Goal: Task Accomplishment & Management: Manage account settings

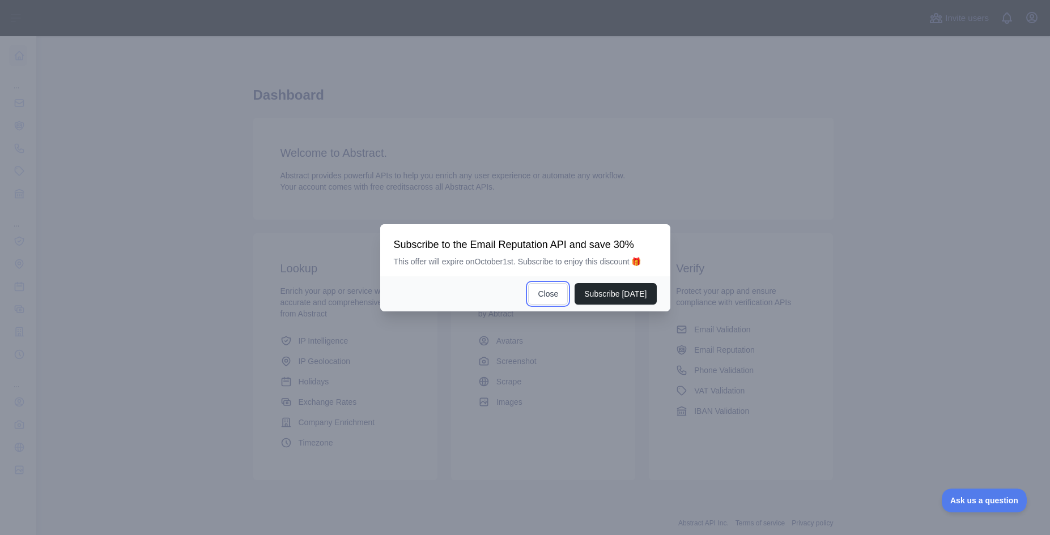
drag, startPoint x: 562, startPoint y: 296, endPoint x: 225, endPoint y: 266, distance: 338.4
click at [562, 295] on button "Close" at bounding box center [548, 294] width 40 height 22
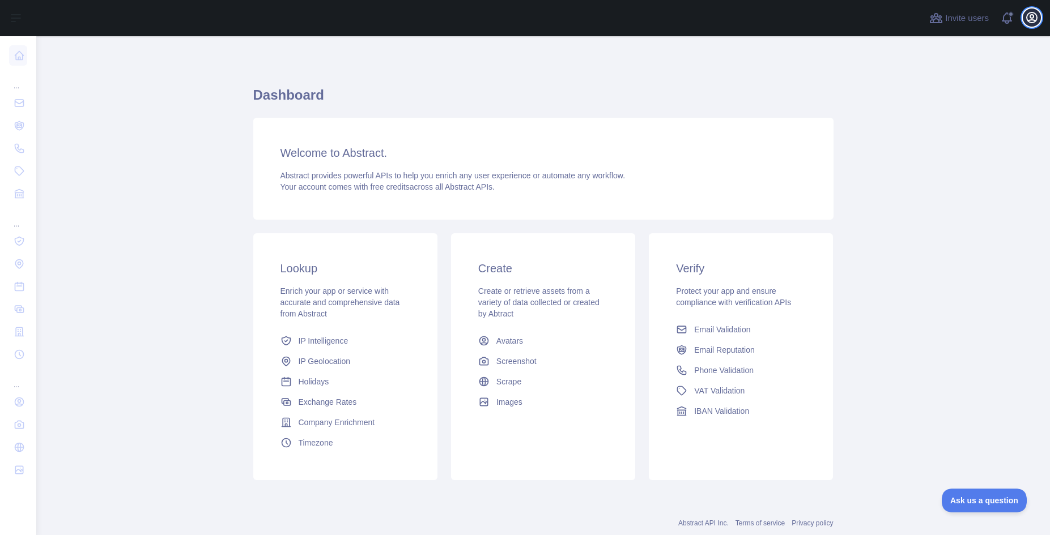
click at [1033, 20] on icon "button" at bounding box center [1032, 17] width 10 height 10
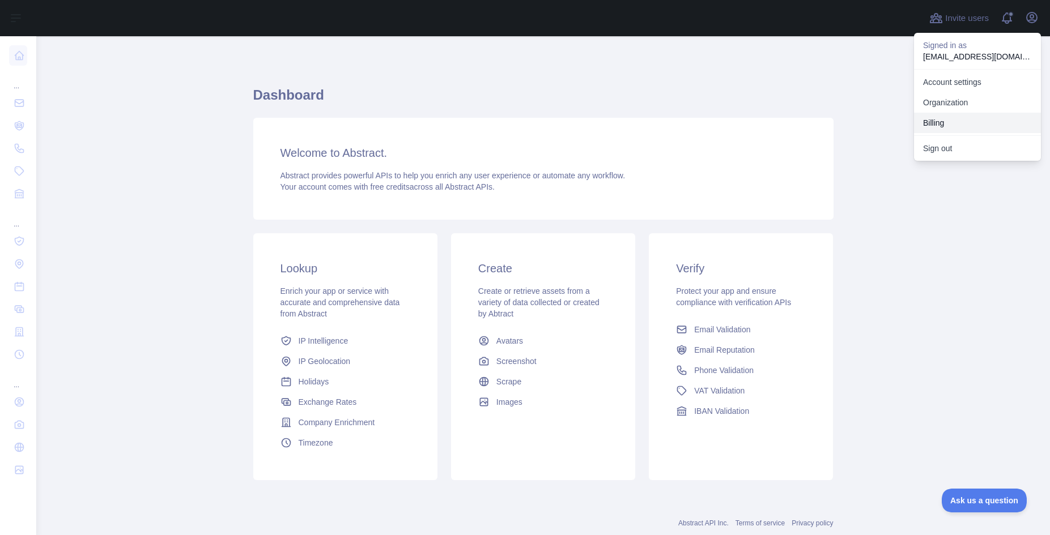
click at [952, 120] on button "Billing" at bounding box center [977, 123] width 127 height 20
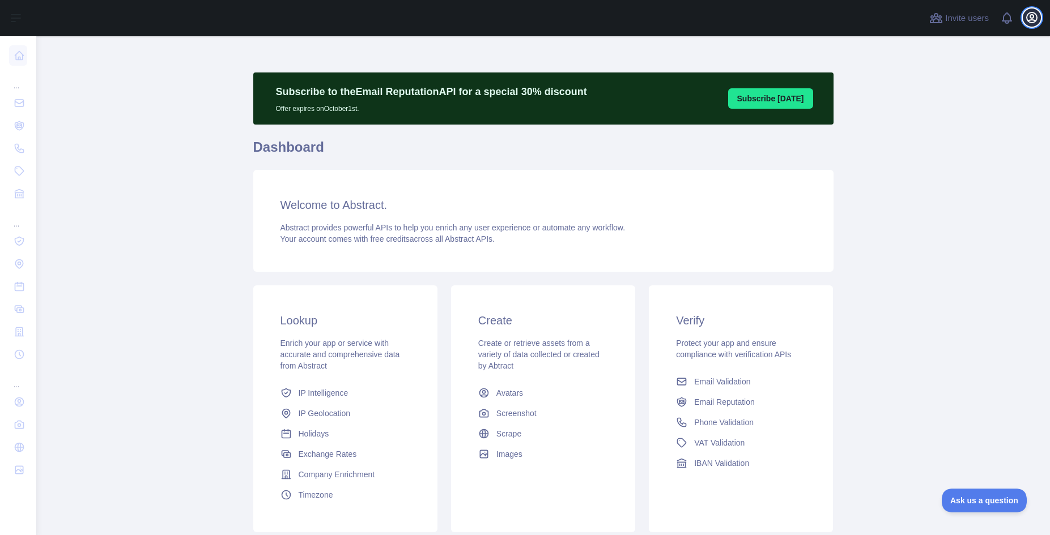
click at [1033, 18] on icon "button" at bounding box center [1032, 18] width 14 height 14
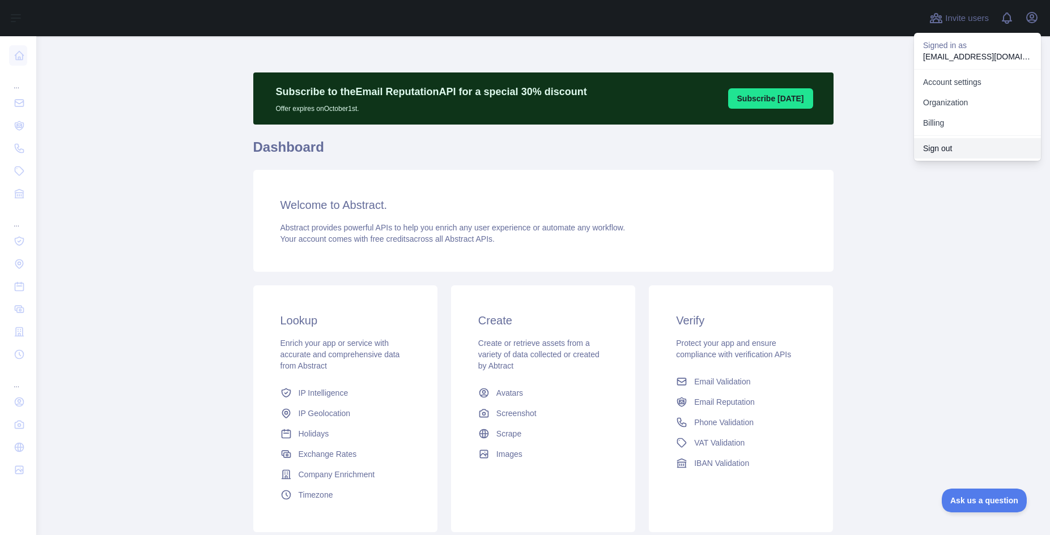
click at [944, 144] on button "Sign out" at bounding box center [977, 148] width 127 height 20
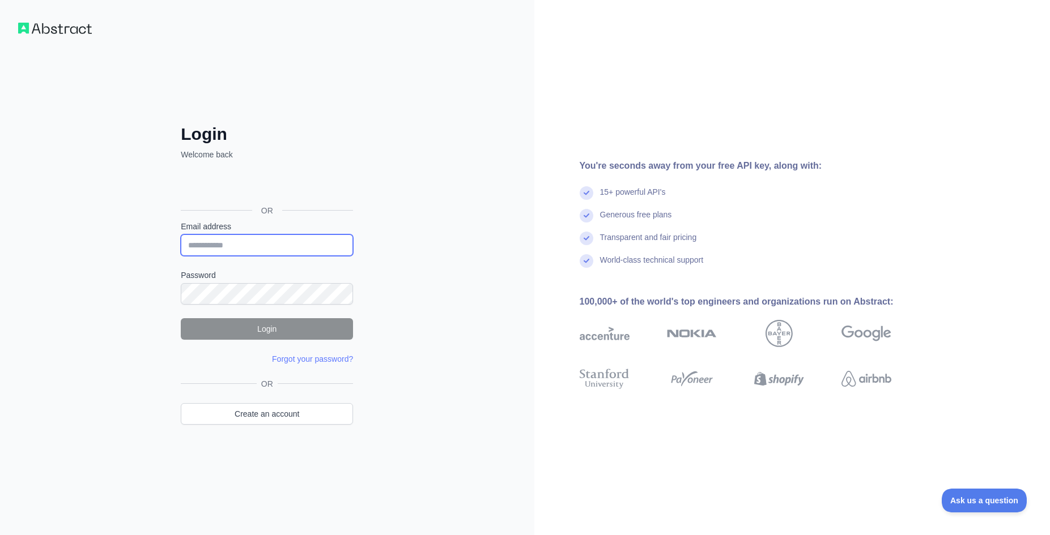
click at [246, 242] on input "Email address" at bounding box center [267, 246] width 172 height 22
type input "**********"
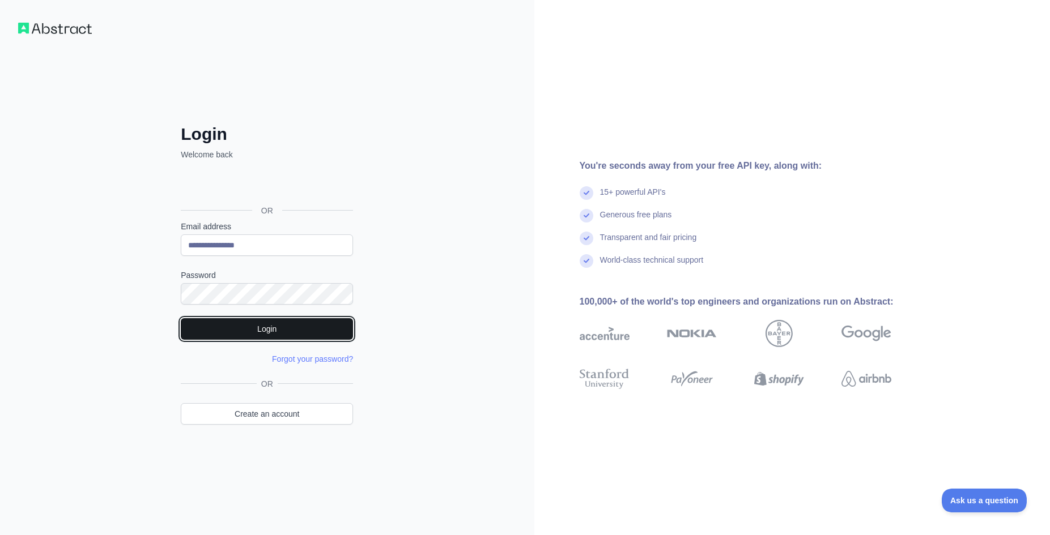
click at [258, 332] on button "Login" at bounding box center [267, 329] width 172 height 22
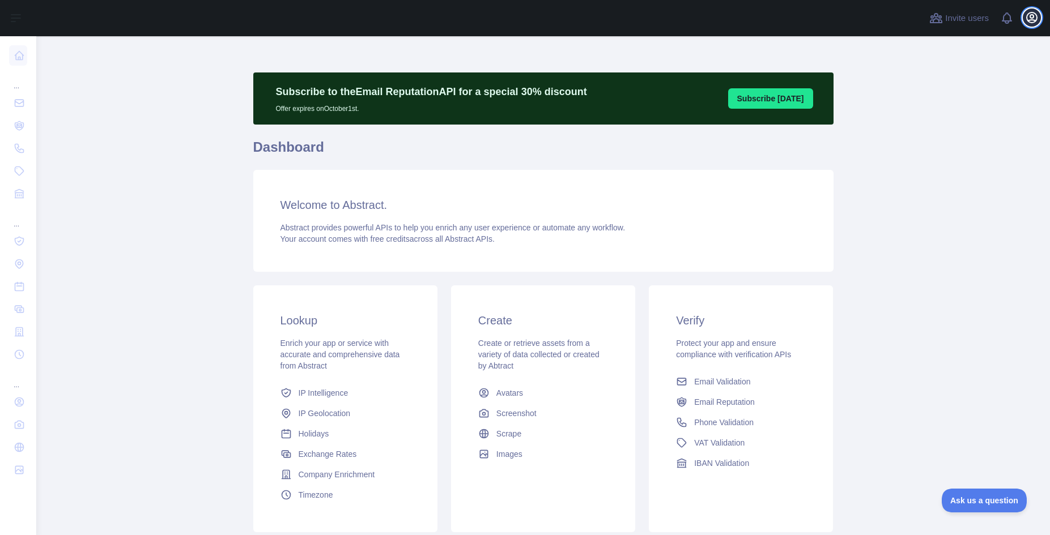
click at [1030, 20] on icon "button" at bounding box center [1032, 18] width 14 height 14
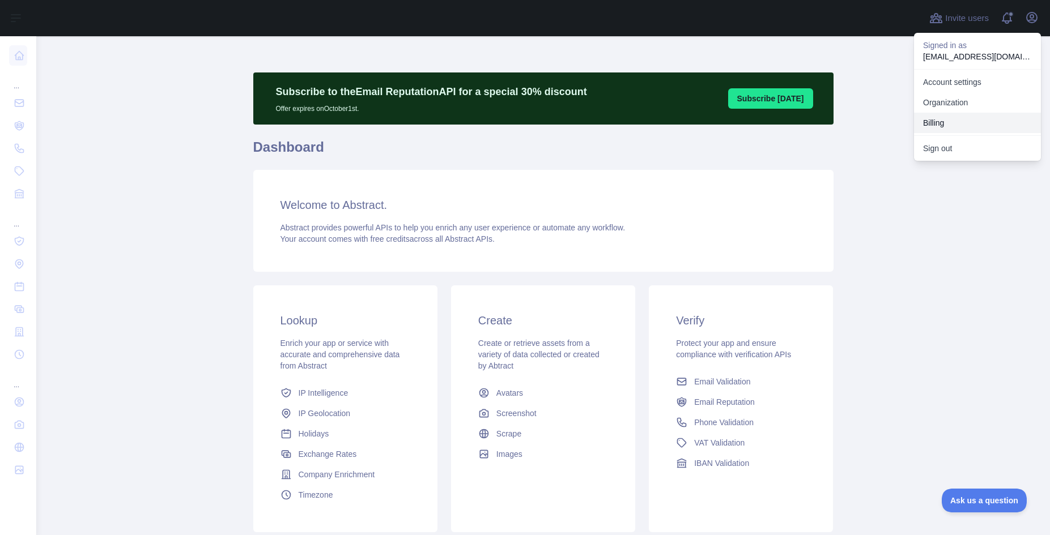
click at [958, 124] on button "Billing" at bounding box center [977, 123] width 127 height 20
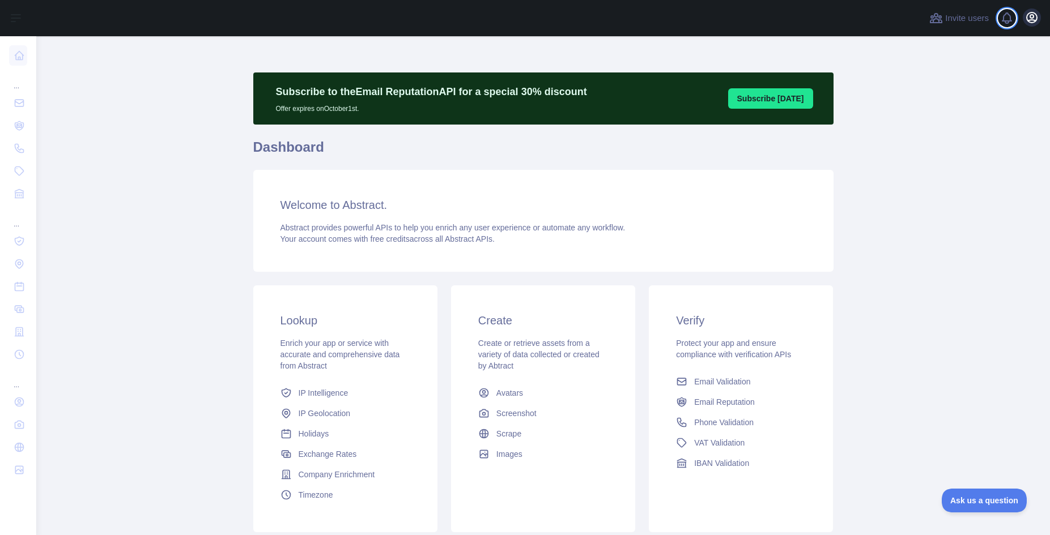
drag, startPoint x: 1020, startPoint y: 18, endPoint x: 1034, endPoint y: 21, distance: 14.0
click at [1020, 18] on span at bounding box center [1011, 18] width 23 height 36
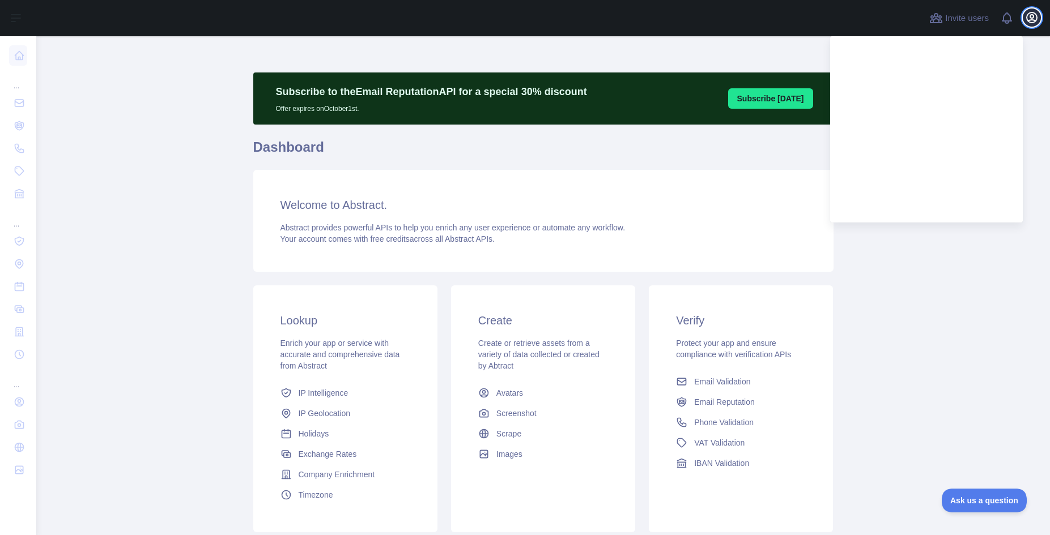
click at [1037, 22] on icon "button" at bounding box center [1032, 18] width 14 height 14
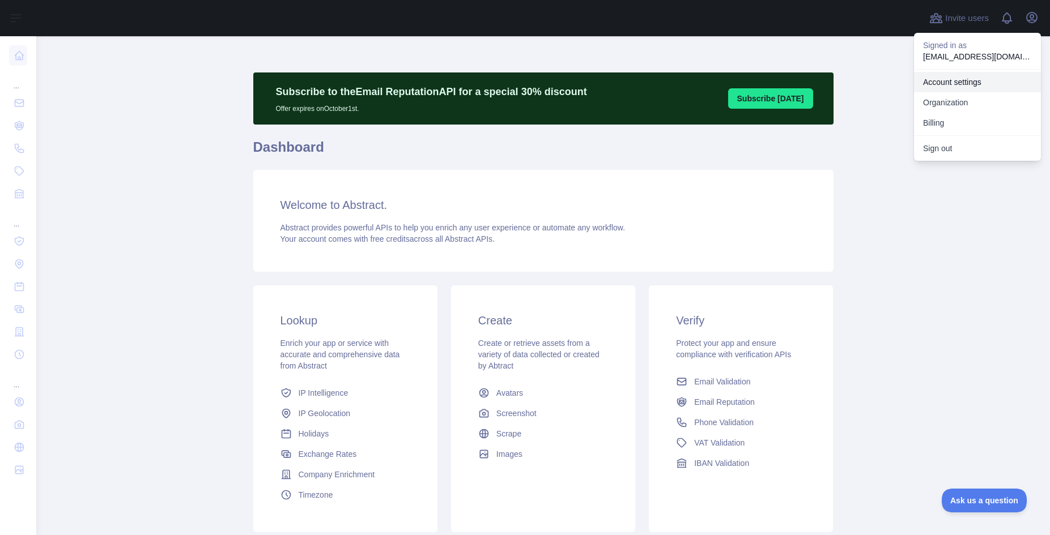
click at [965, 86] on link "Account settings" at bounding box center [977, 82] width 127 height 20
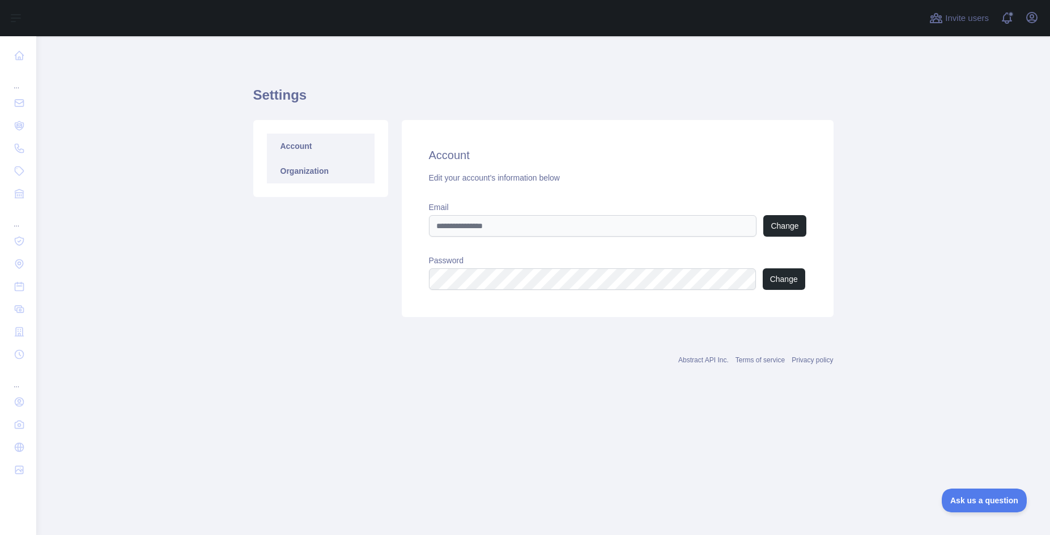
click at [288, 167] on link "Organization" at bounding box center [321, 171] width 108 height 25
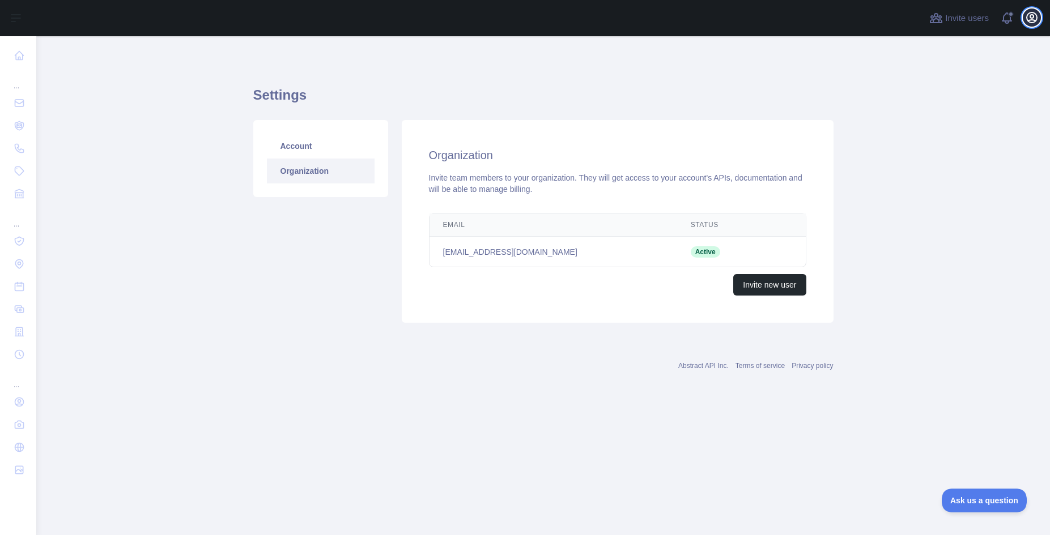
click at [1030, 20] on icon "button" at bounding box center [1032, 17] width 10 height 10
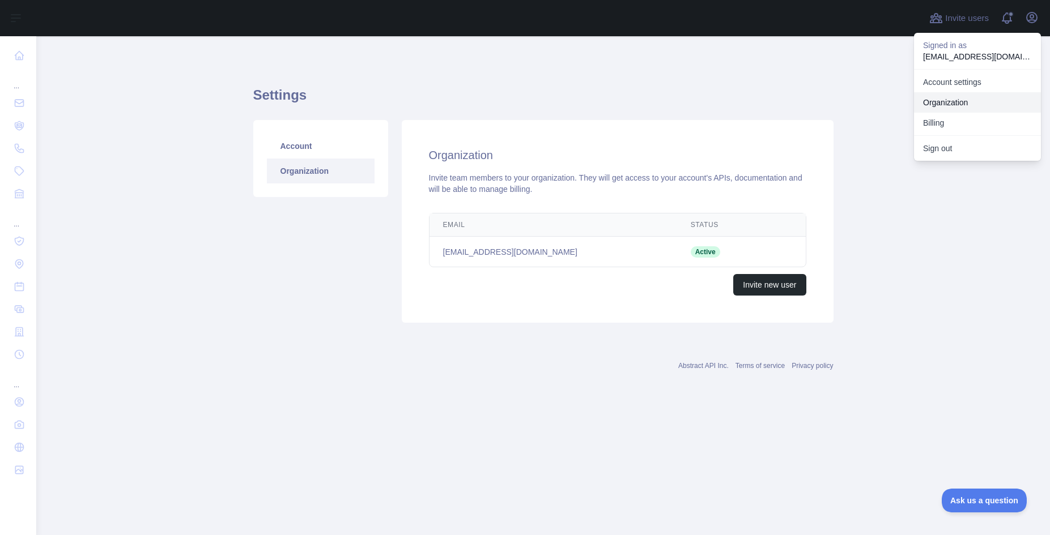
click at [971, 104] on link "Organization" at bounding box center [977, 102] width 127 height 20
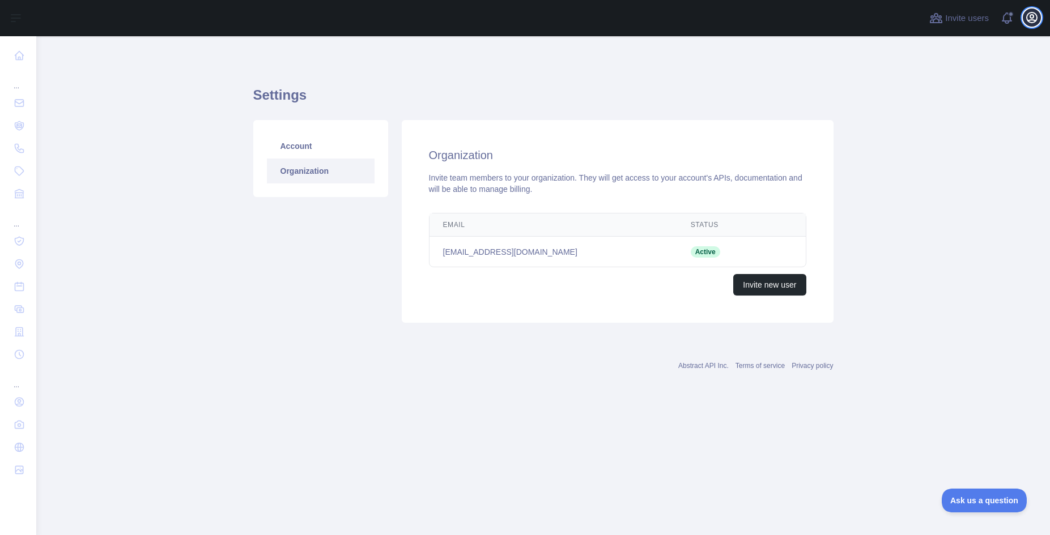
click at [1040, 18] on button "Open user menu" at bounding box center [1032, 17] width 18 height 18
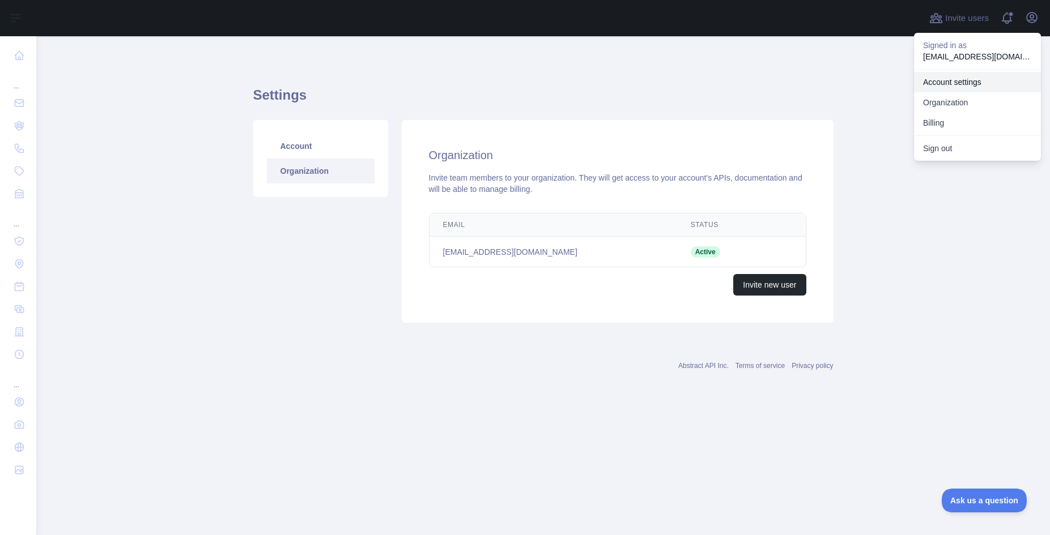
click at [979, 78] on link "Account settings" at bounding box center [977, 82] width 127 height 20
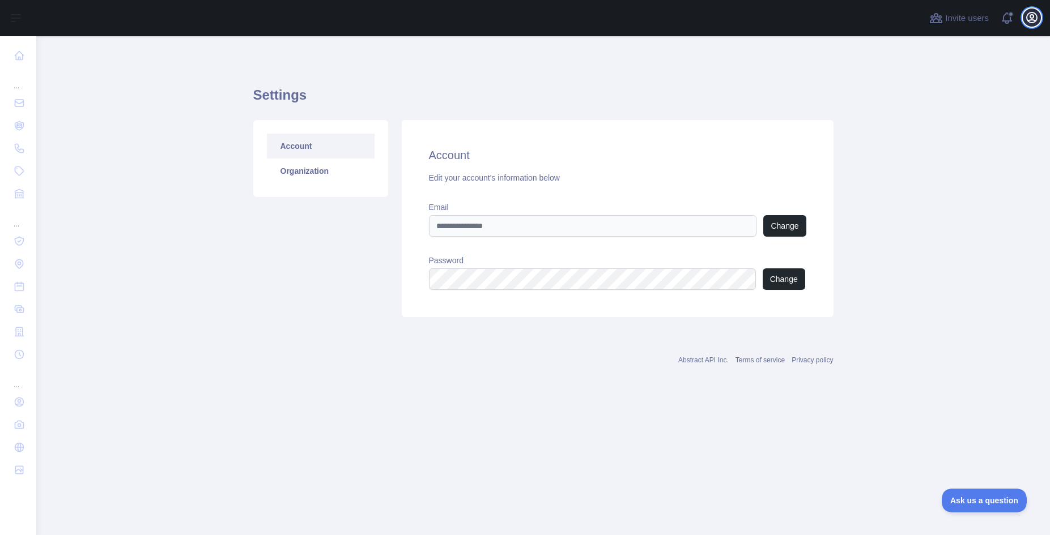
click at [1034, 14] on icon "button" at bounding box center [1032, 18] width 14 height 14
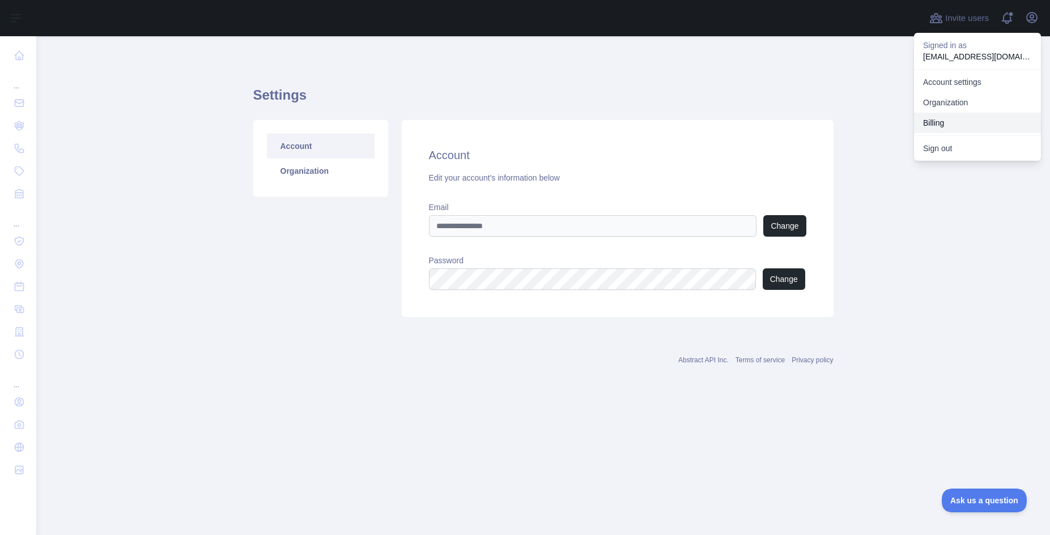
click at [964, 118] on button "Billing" at bounding box center [977, 123] width 127 height 20
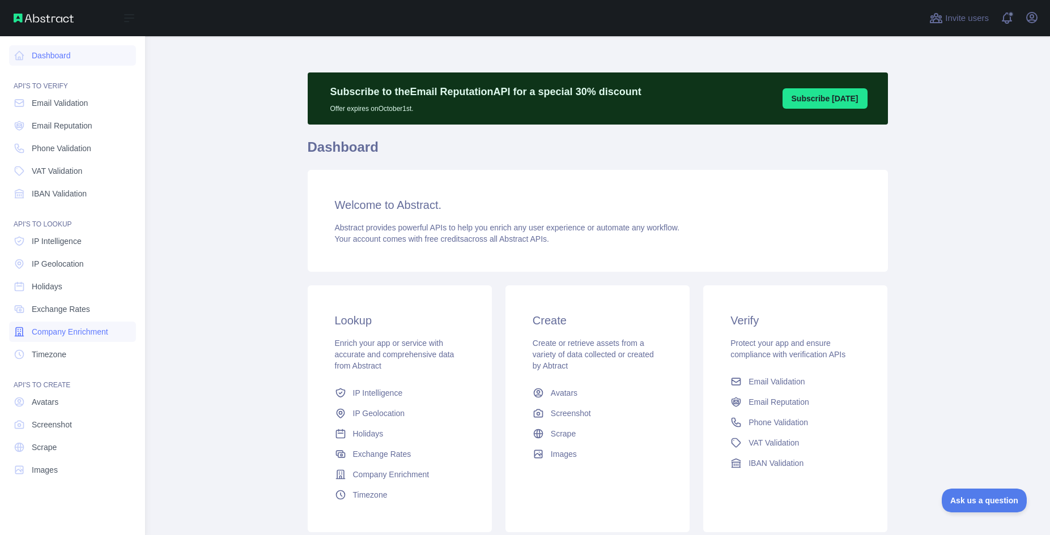
click at [62, 334] on span "Company Enrichment" at bounding box center [70, 331] width 76 height 11
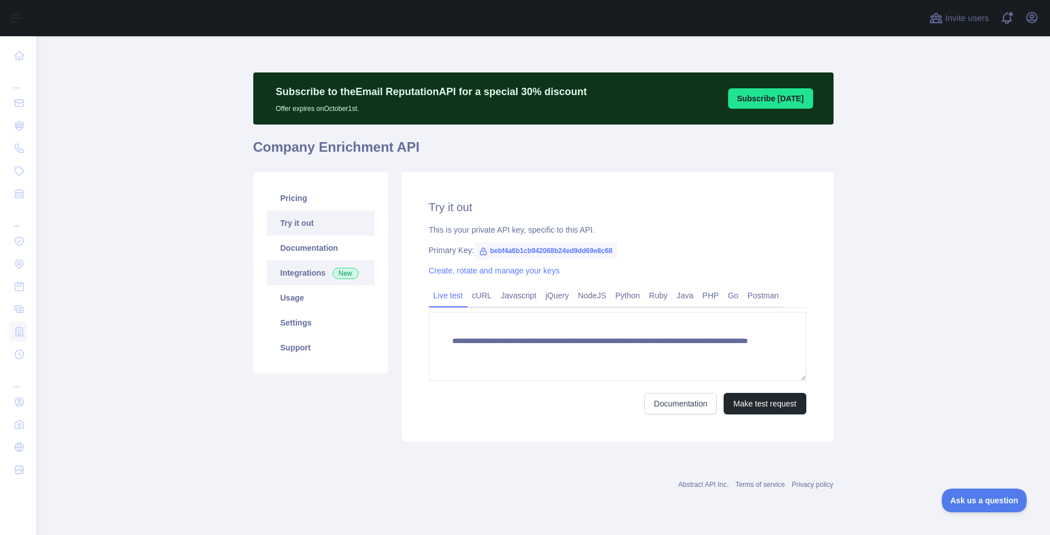
click at [292, 280] on link "Integrations New" at bounding box center [321, 273] width 108 height 25
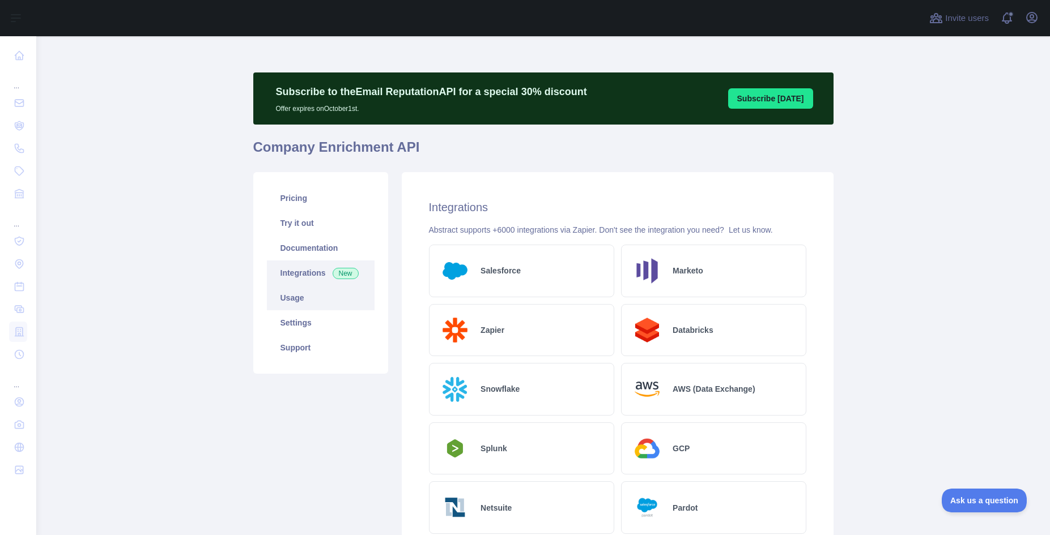
click at [296, 299] on link "Usage" at bounding box center [321, 298] width 108 height 25
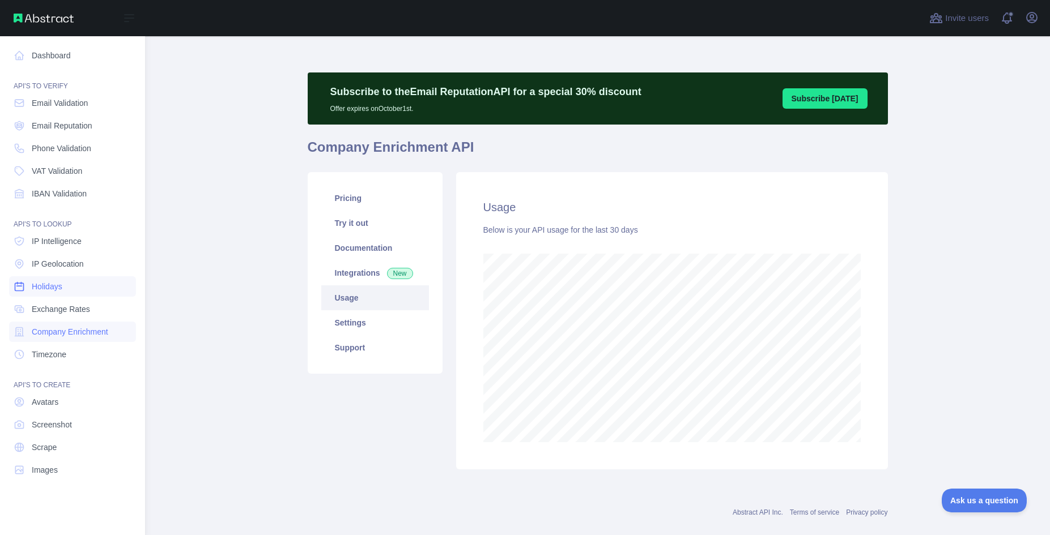
scroll to position [566006, 565609]
click at [63, 54] on link "Dashboard" at bounding box center [72, 55] width 127 height 20
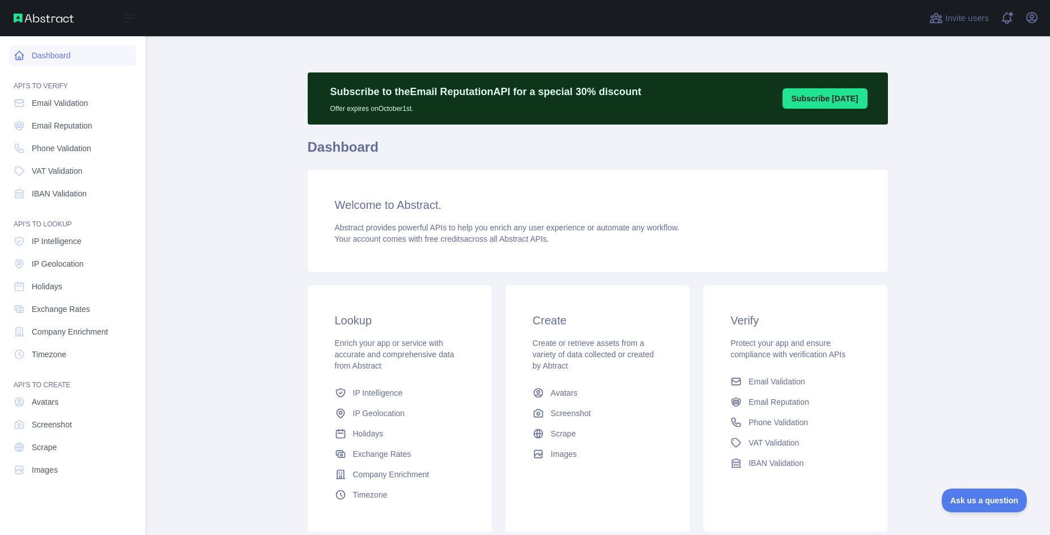
click at [41, 56] on link "Dashboard" at bounding box center [72, 55] width 127 height 20
click at [81, 305] on span "Exchange Rates" at bounding box center [61, 309] width 58 height 11
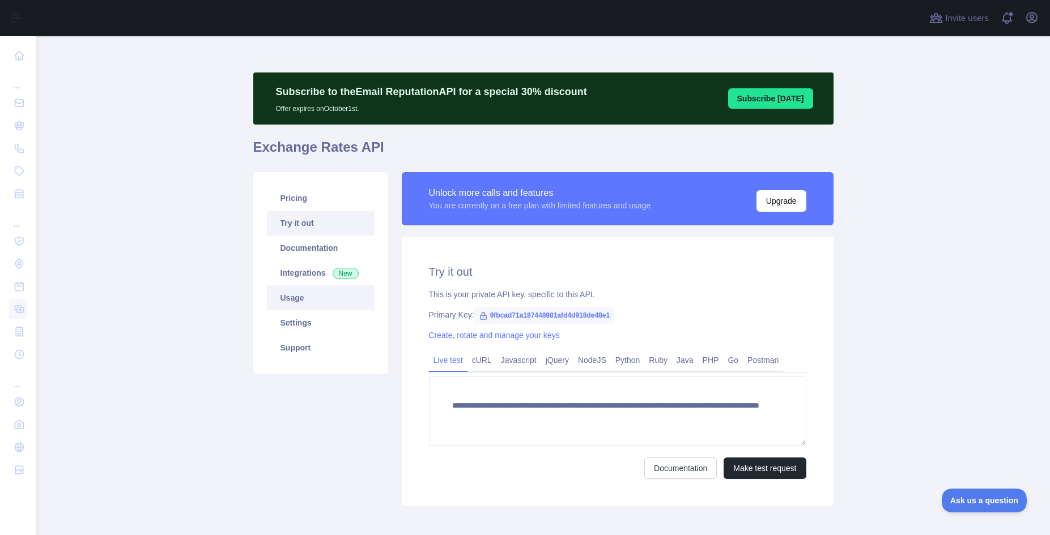
click at [298, 299] on link "Usage" at bounding box center [321, 298] width 108 height 25
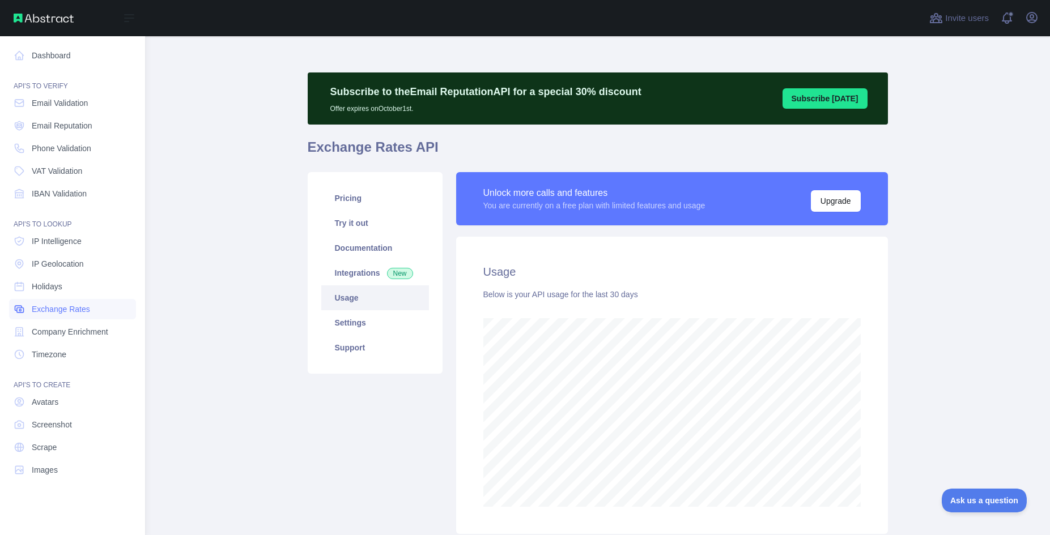
scroll to position [566006, 565609]
click at [57, 327] on span "Company Enrichment" at bounding box center [70, 331] width 76 height 11
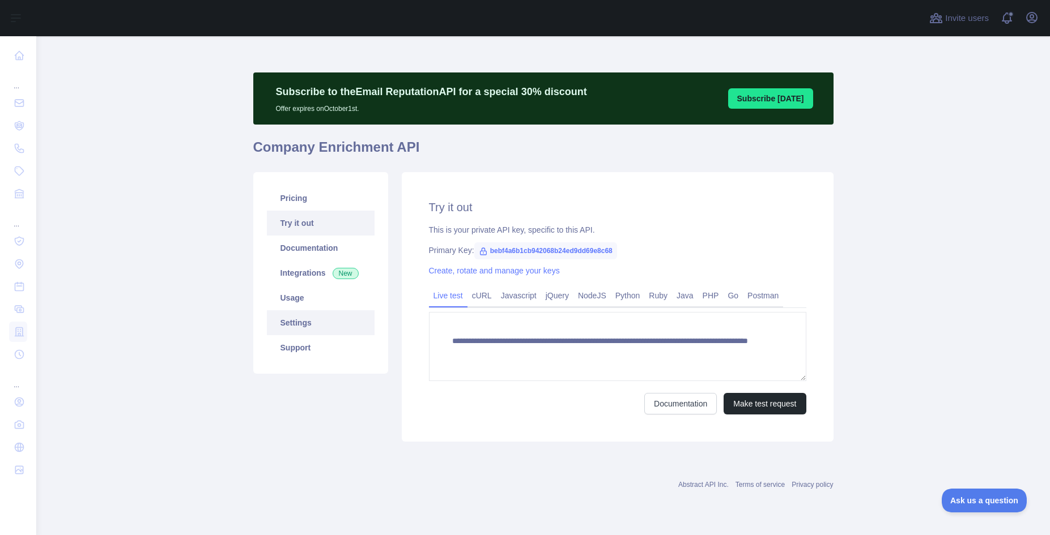
click at [300, 327] on link "Settings" at bounding box center [321, 322] width 108 height 25
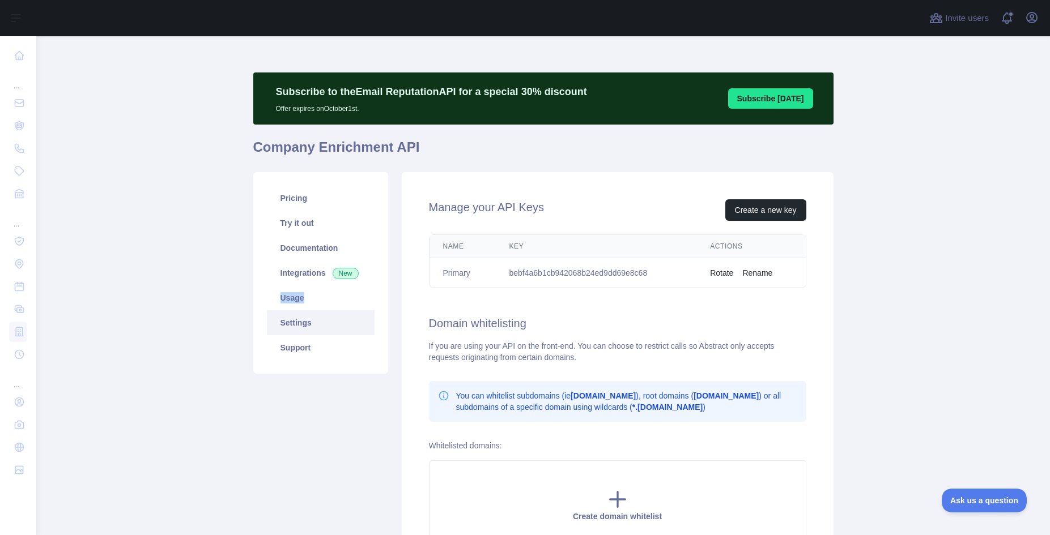
click at [287, 298] on link "Usage" at bounding box center [321, 298] width 108 height 25
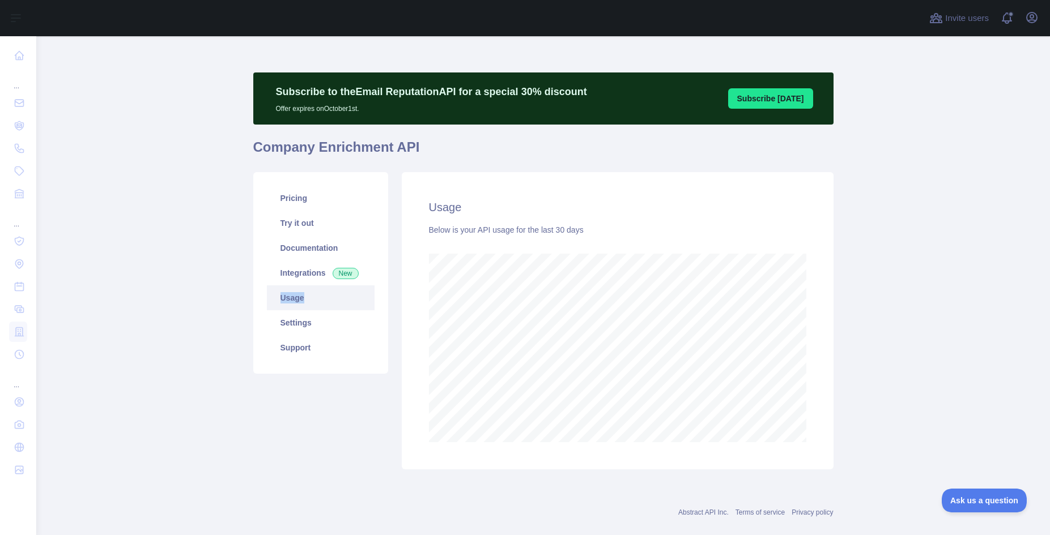
click at [203, 293] on main "Subscribe to the Email Reputation API for a special 30 % discount Offer expires…" at bounding box center [542, 285] width 1013 height 499
click at [1027, 19] on icon "button" at bounding box center [1032, 17] width 10 height 10
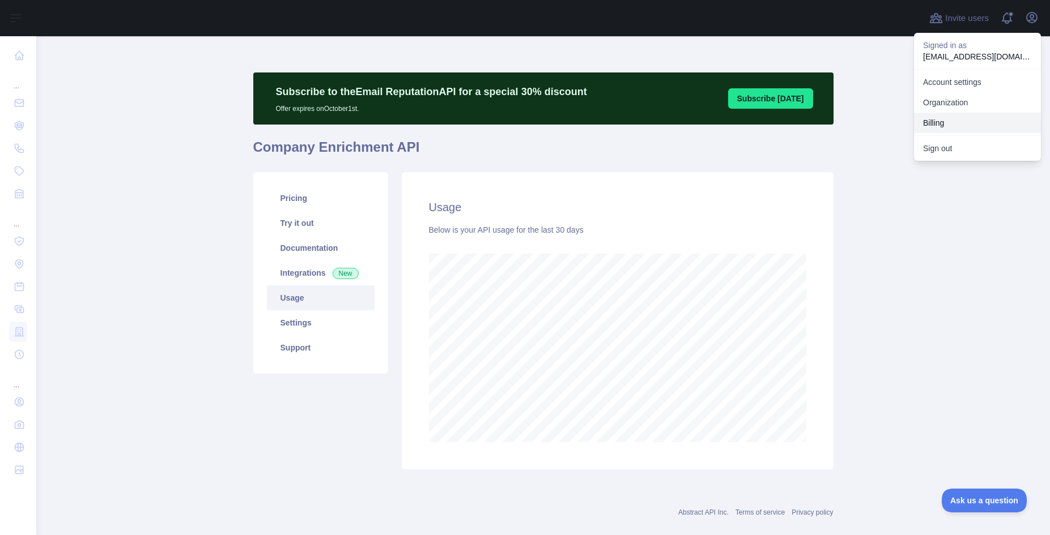
click at [943, 120] on button "Billing" at bounding box center [977, 123] width 127 height 20
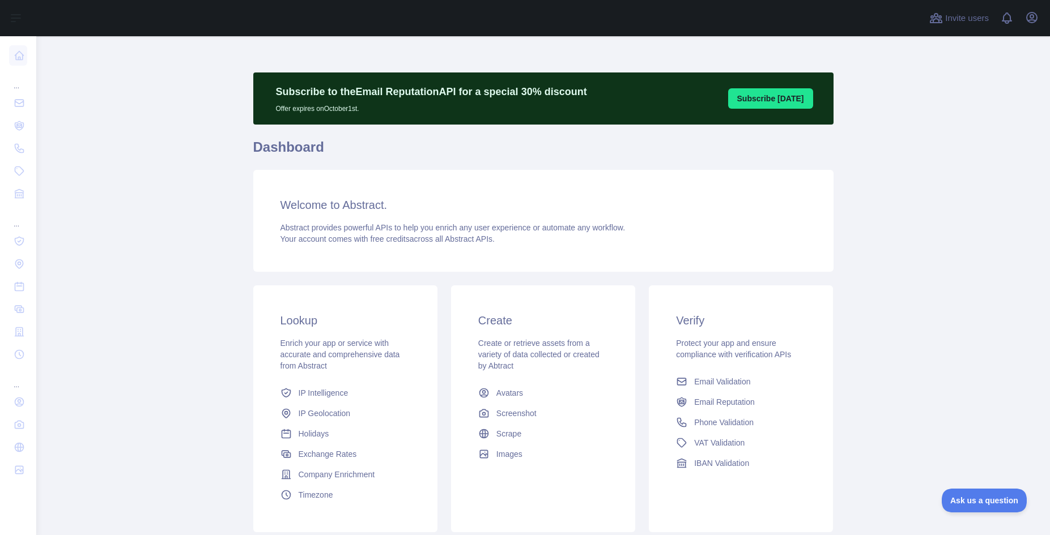
scroll to position [81, 0]
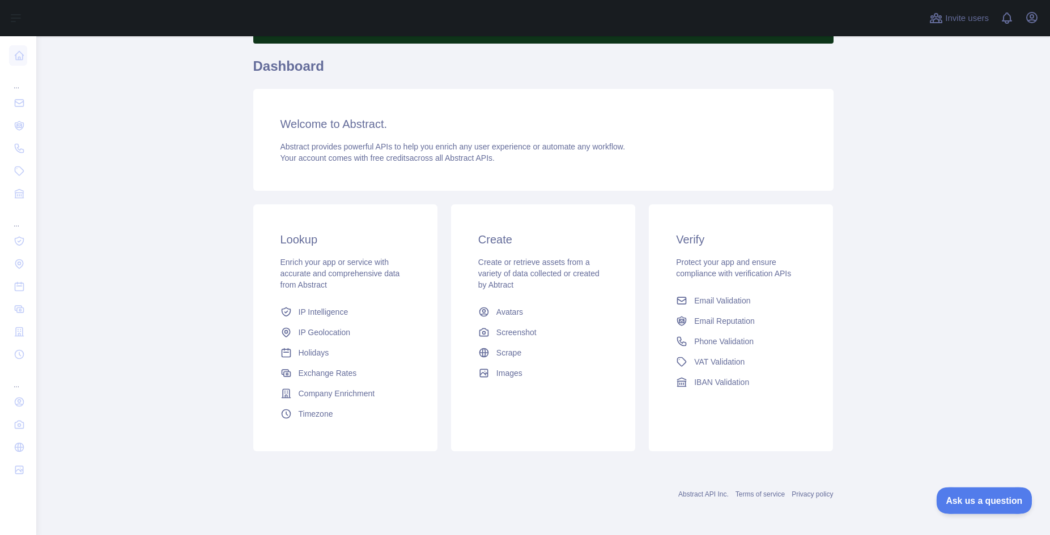
click at [959, 499] on span "Ask us a question" at bounding box center [978, 499] width 85 height 8
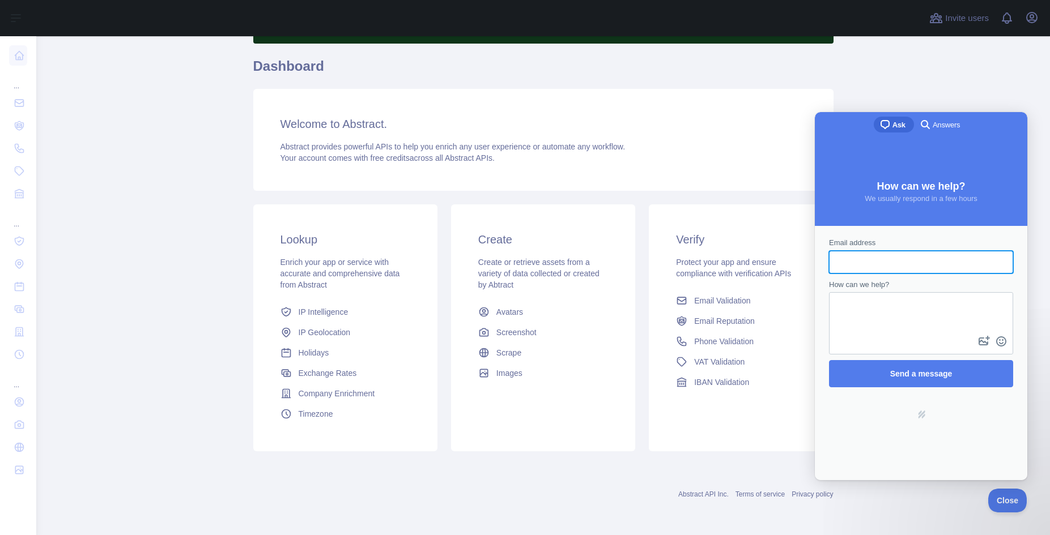
scroll to position [0, 0]
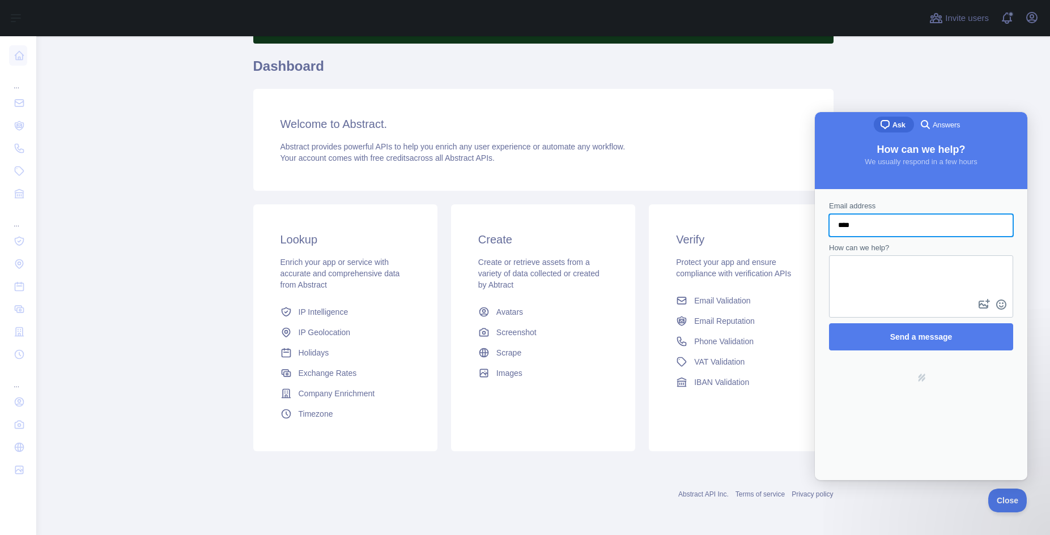
type input "*****"
type input "*******"
type input "**********"
click at [978, 305] on button "image-plus" at bounding box center [984, 305] width 17 height 18
type input "**********"
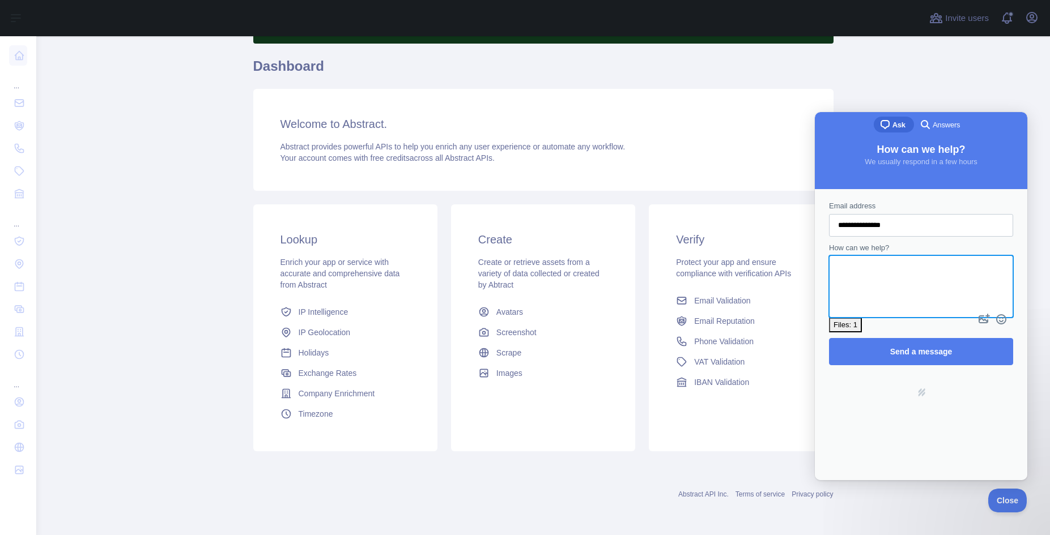
click at [903, 285] on textarea "How can we help?" at bounding box center [921, 277] width 182 height 40
type textarea "**********"
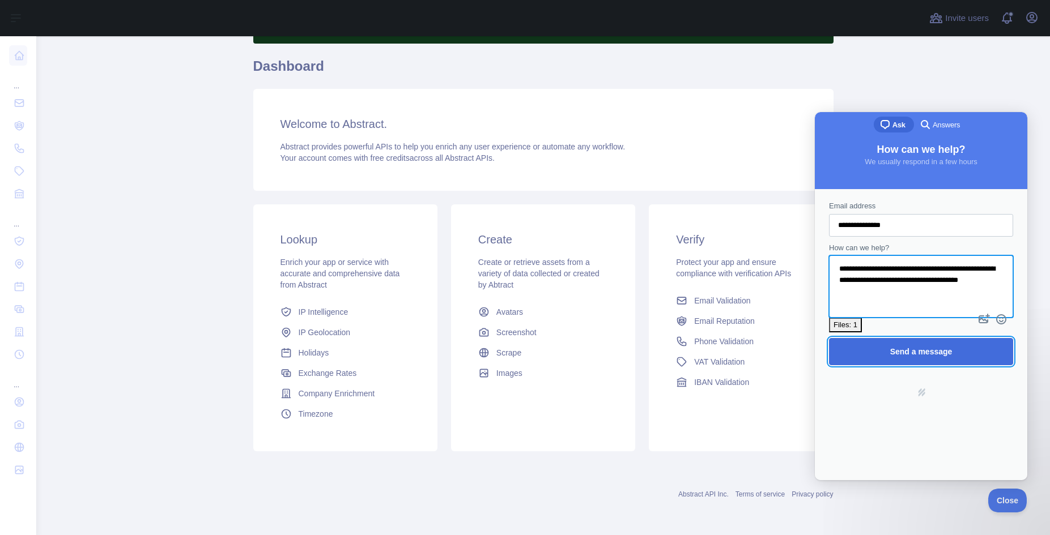
click at [947, 339] on span "Send a message" at bounding box center [920, 352] width 159 height 26
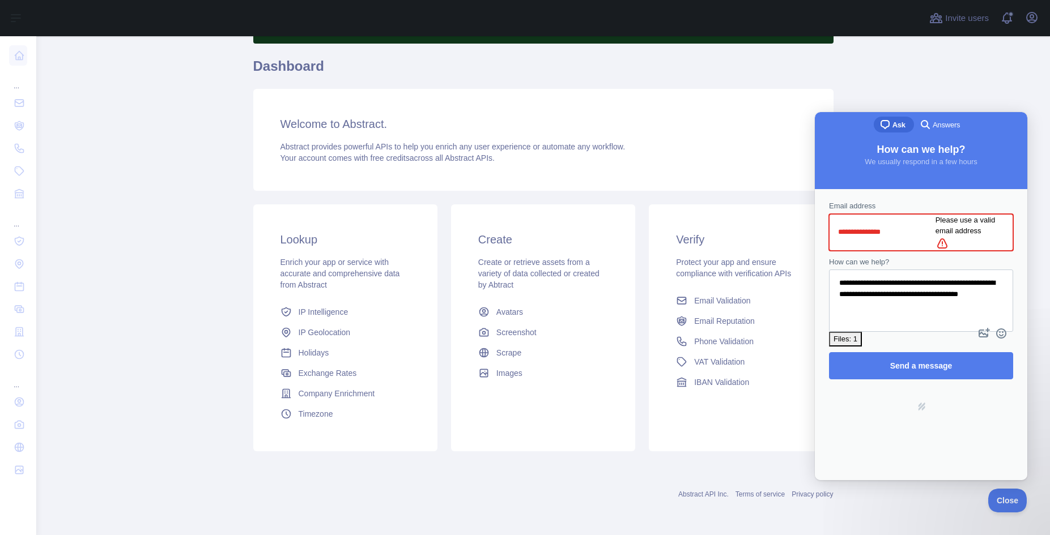
click at [933, 228] on input "**********" at bounding box center [886, 232] width 97 height 20
type input "**********"
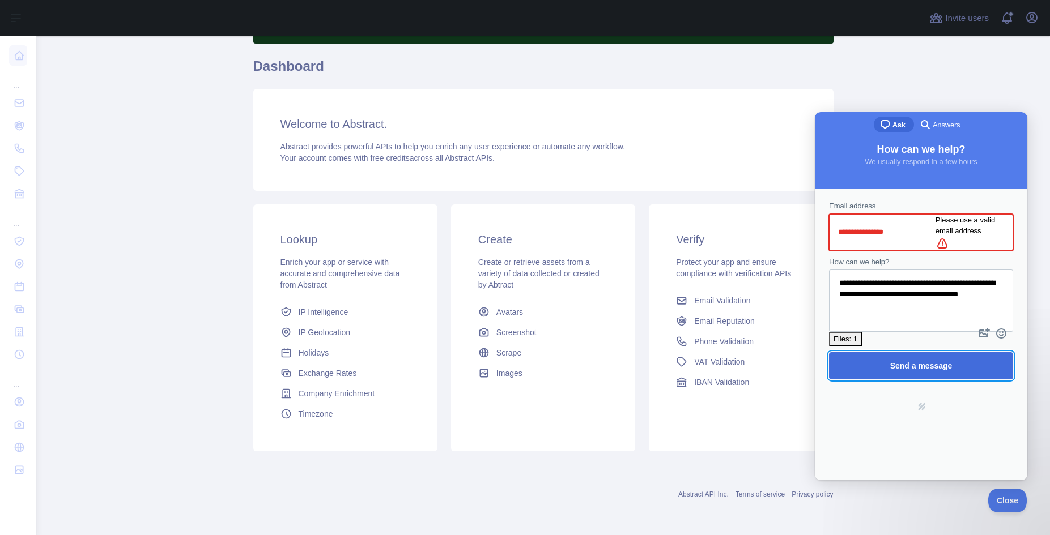
click at [924, 361] on span "Send a message" at bounding box center [921, 365] width 62 height 9
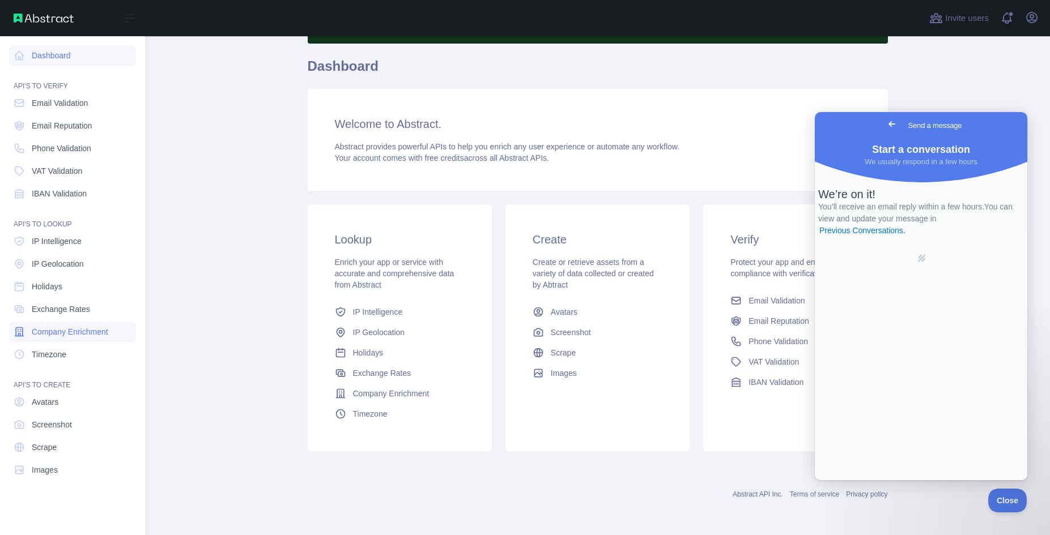
click at [74, 334] on span "Company Enrichment" at bounding box center [70, 331] width 76 height 11
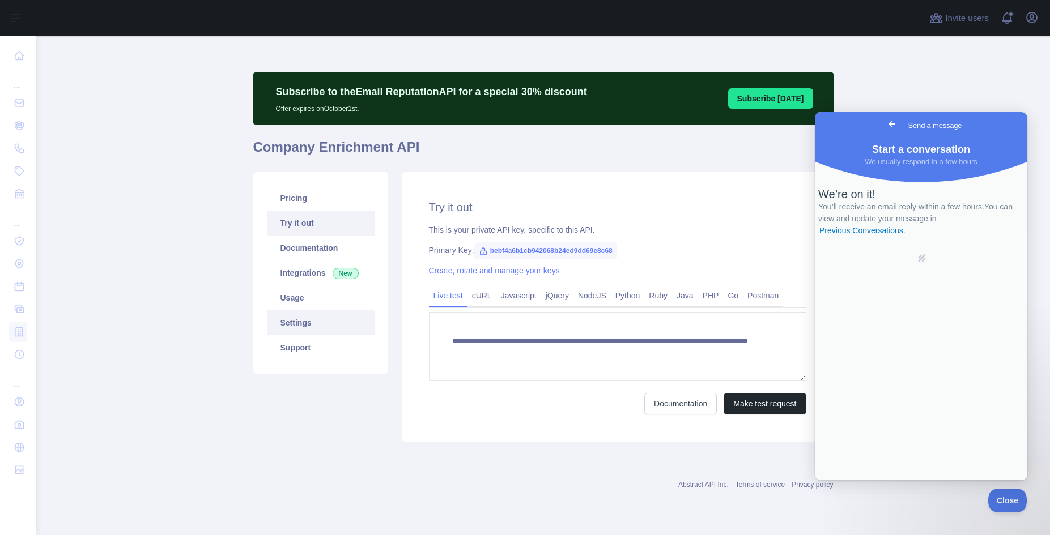
click at [301, 322] on link "Settings" at bounding box center [321, 322] width 108 height 25
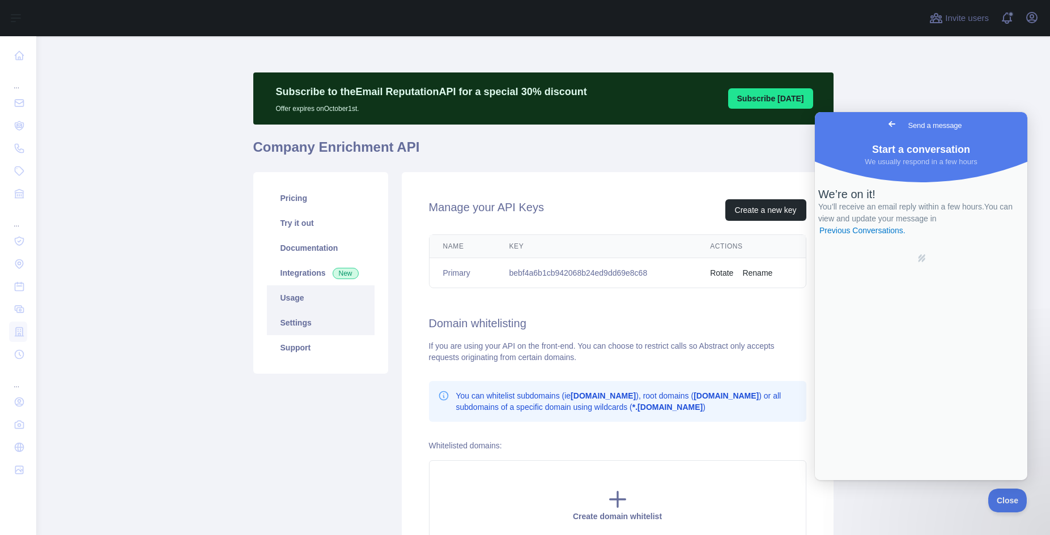
click at [285, 297] on link "Usage" at bounding box center [321, 298] width 108 height 25
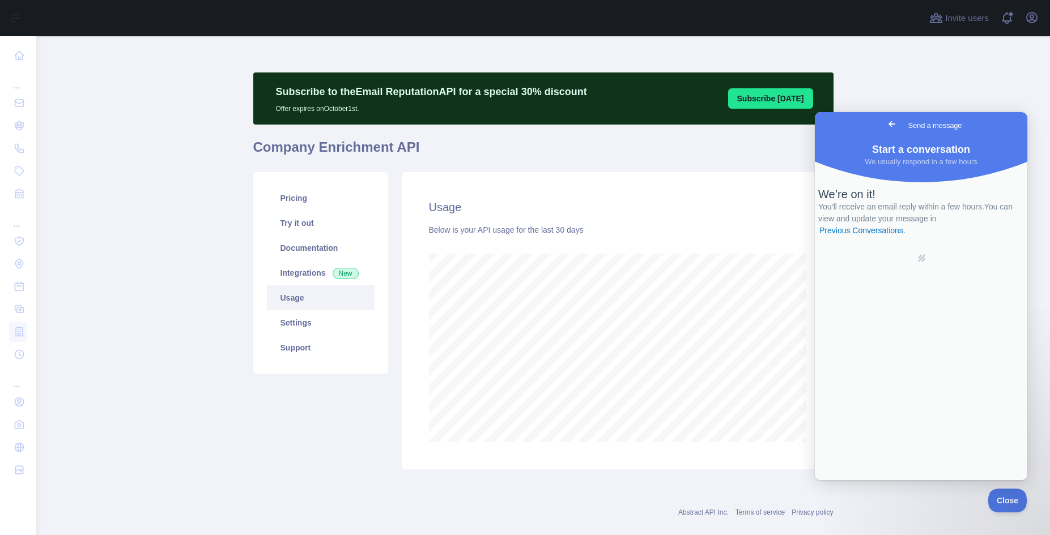
scroll to position [499, 1005]
click at [302, 200] on link "Pricing" at bounding box center [321, 198] width 108 height 25
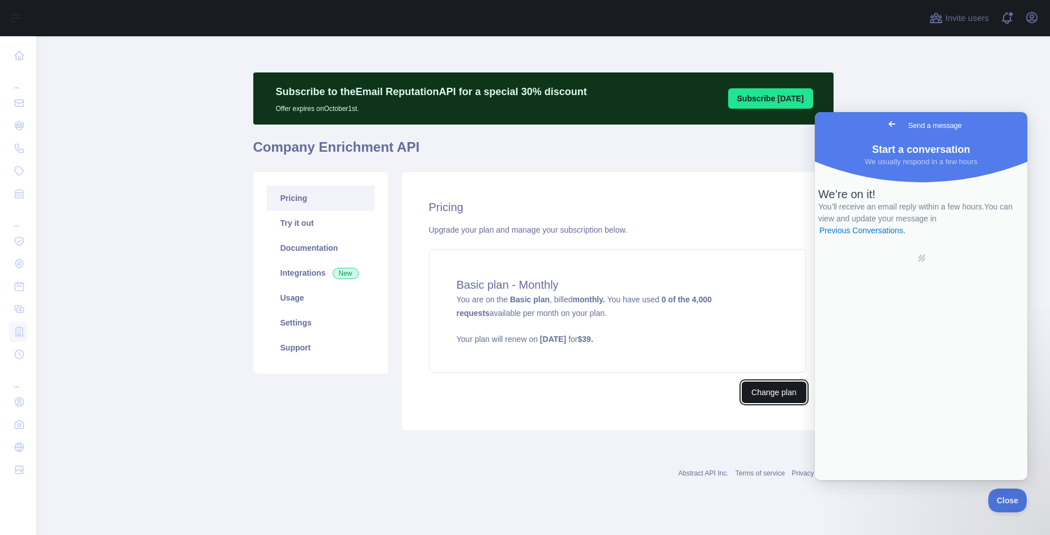
click at [782, 394] on button "Change plan" at bounding box center [774, 393] width 64 height 22
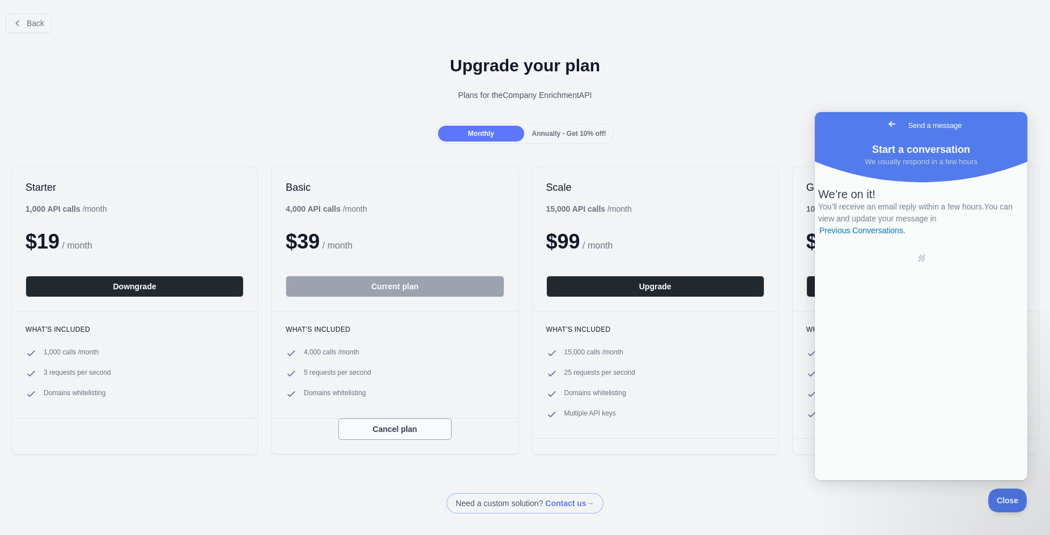
click at [418, 429] on button "Cancel plan" at bounding box center [394, 430] width 113 height 22
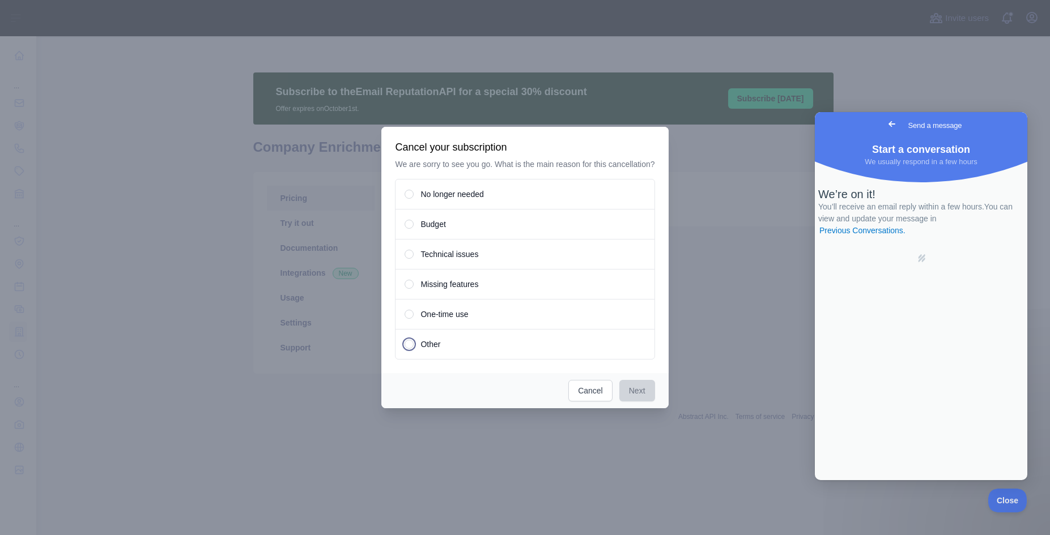
click at [425, 350] on span "Other" at bounding box center [430, 344] width 20 height 11
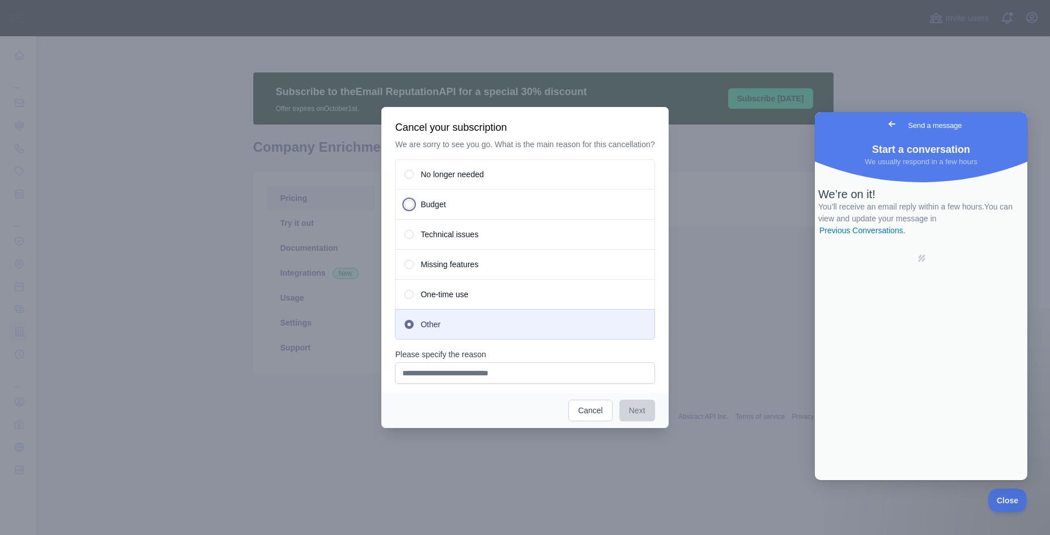
click at [430, 203] on div "Budget" at bounding box center [524, 204] width 259 height 31
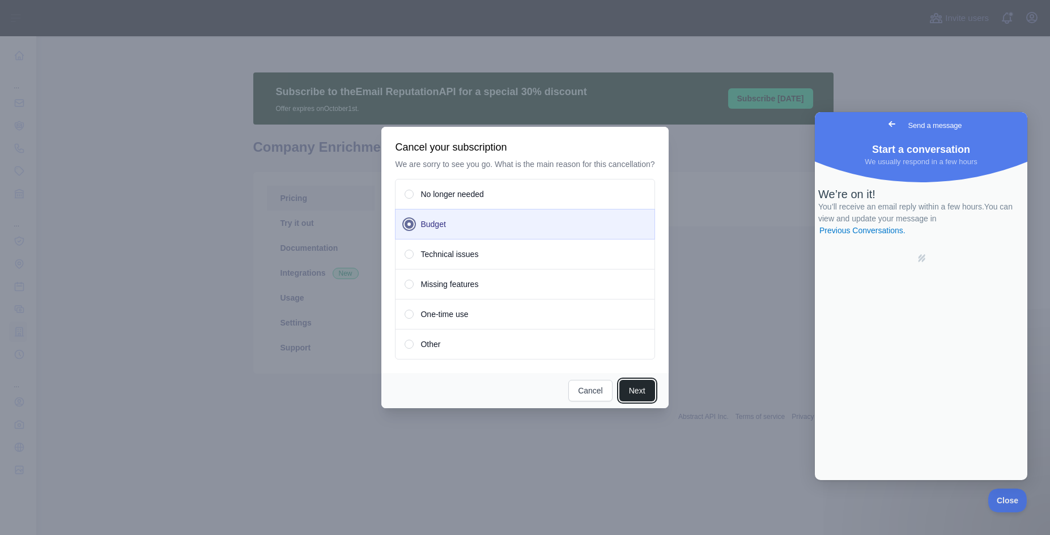
drag, startPoint x: 628, startPoint y: 401, endPoint x: 634, endPoint y: 399, distance: 5.8
click at [629, 401] on button "Next" at bounding box center [637, 391] width 36 height 22
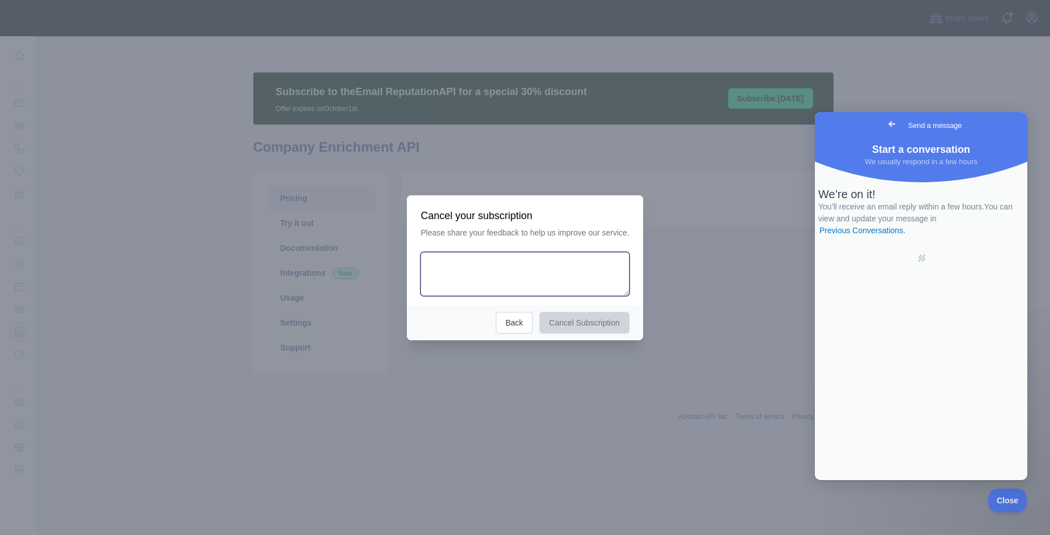
click at [530, 276] on textarea at bounding box center [524, 274] width 208 height 44
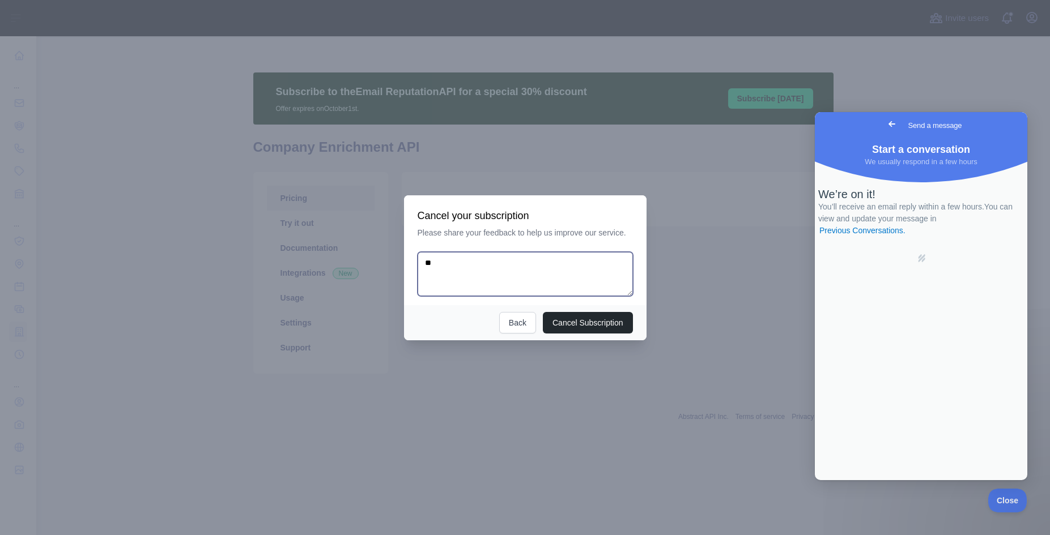
type textarea "*"
type textarea "******"
type textarea "*******"
click at [594, 319] on button "Cancel Subscription" at bounding box center [588, 323] width 90 height 22
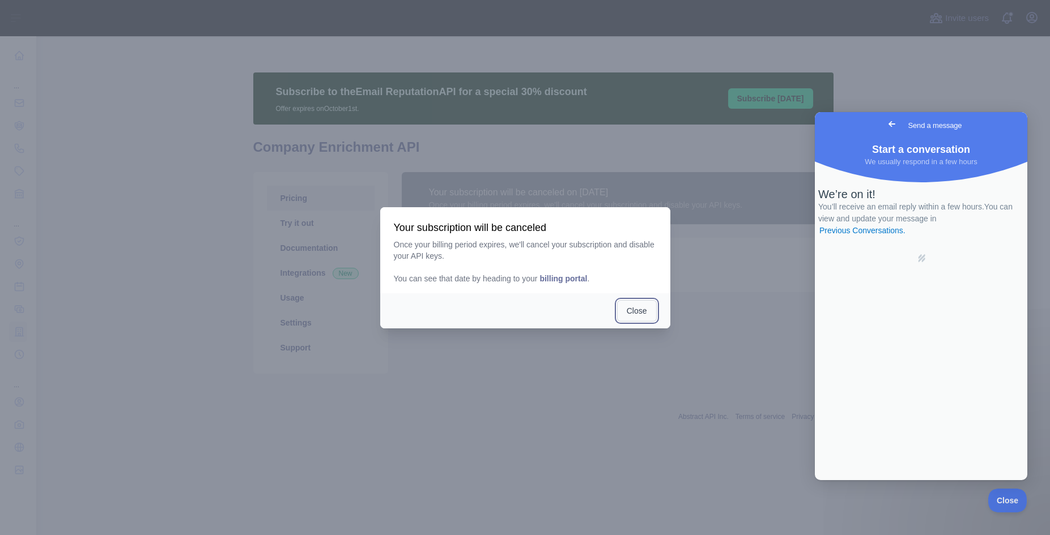
click at [649, 313] on button "Close" at bounding box center [637, 311] width 40 height 22
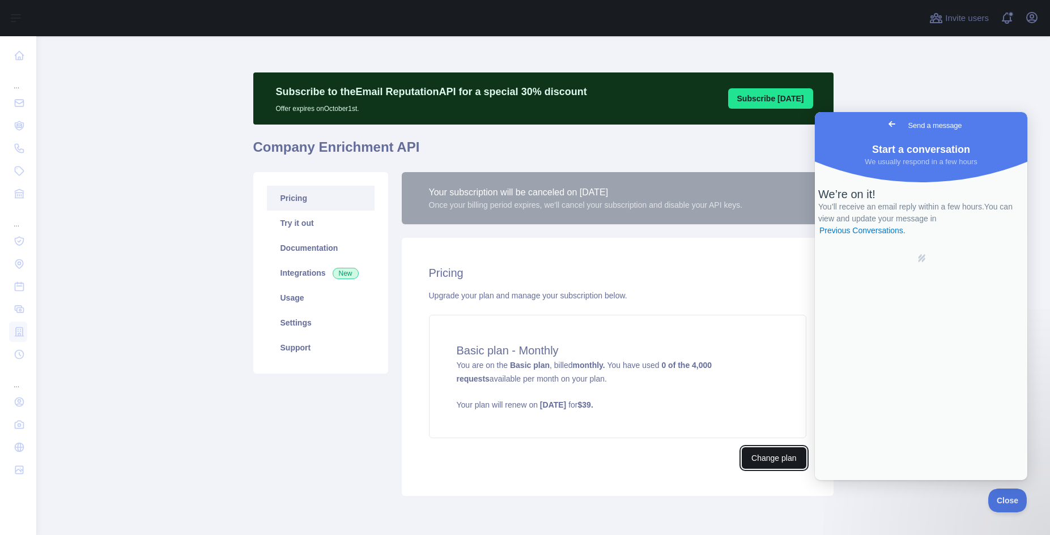
click at [744, 453] on button "Change plan" at bounding box center [774, 459] width 64 height 22
